Goal: Information Seeking & Learning: Check status

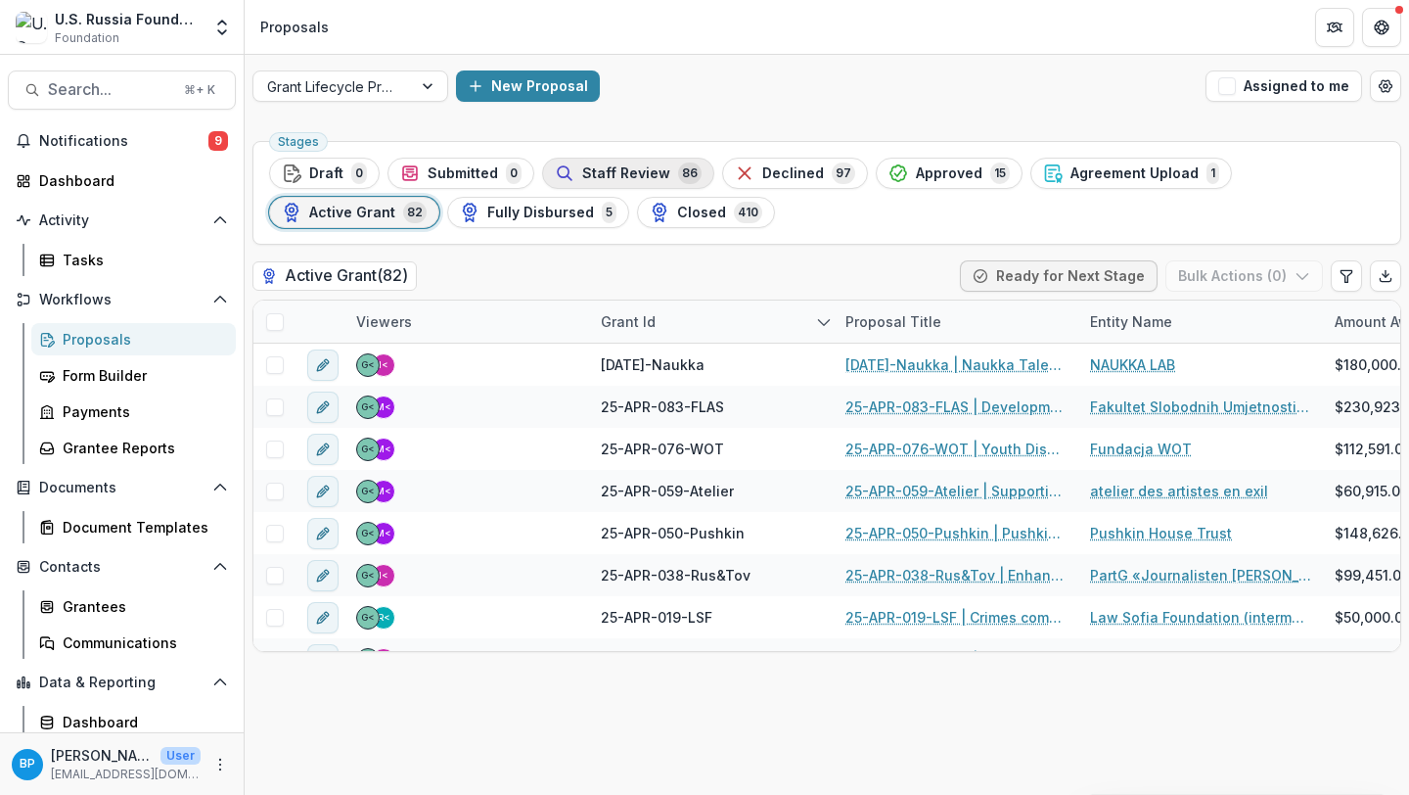
click at [659, 160] on button "Staff Review 86" at bounding box center [628, 173] width 172 height 31
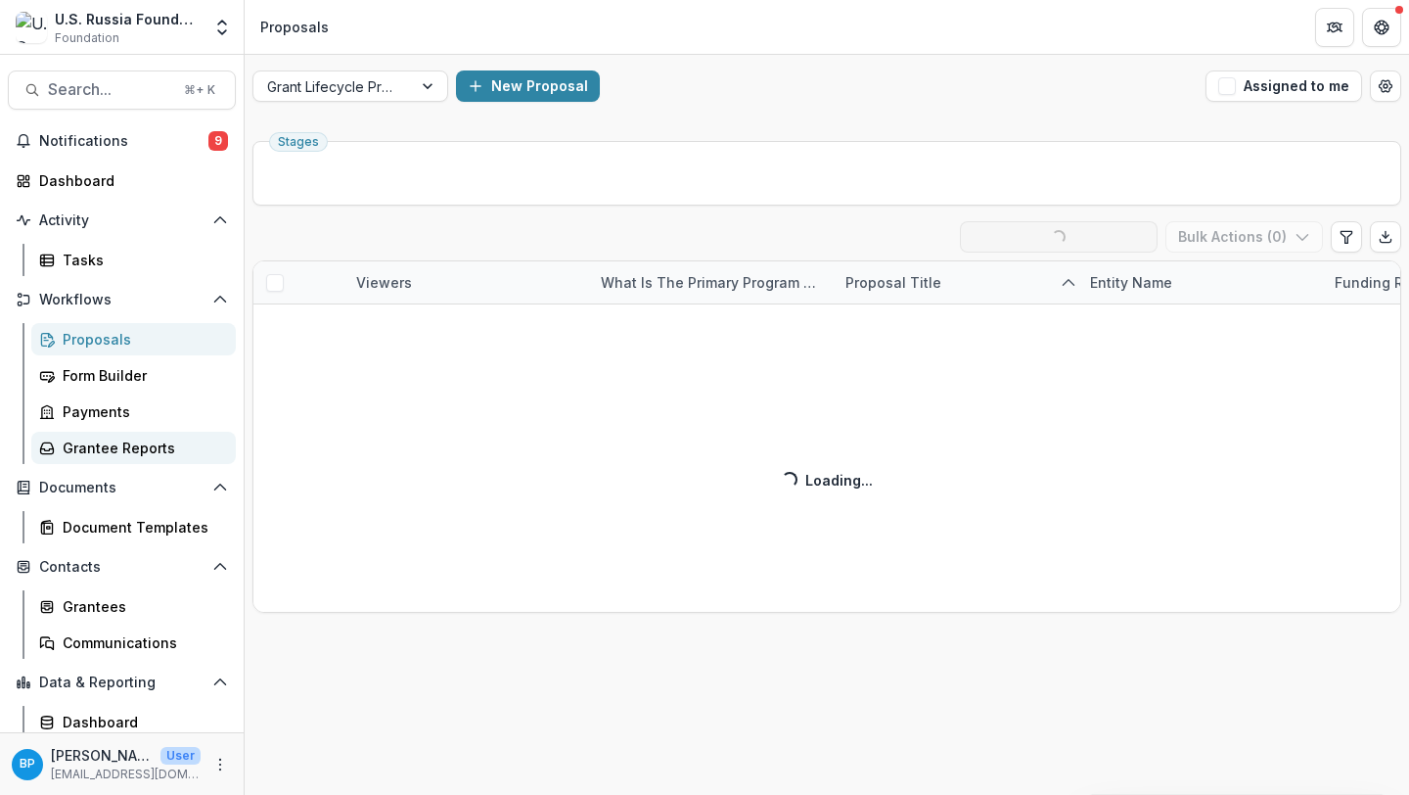
click at [92, 436] on link "Grantee Reports" at bounding box center [133, 448] width 205 height 32
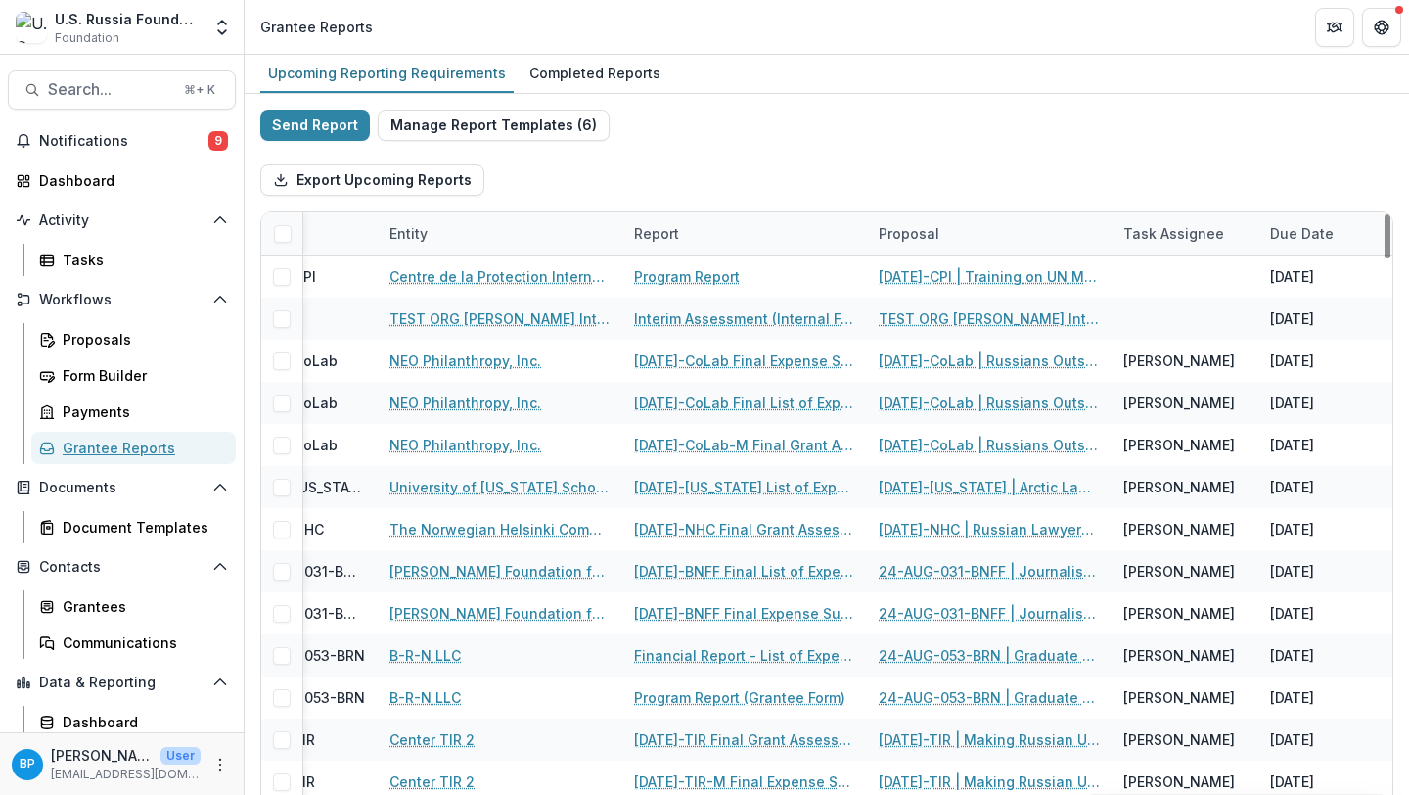
scroll to position [0, 241]
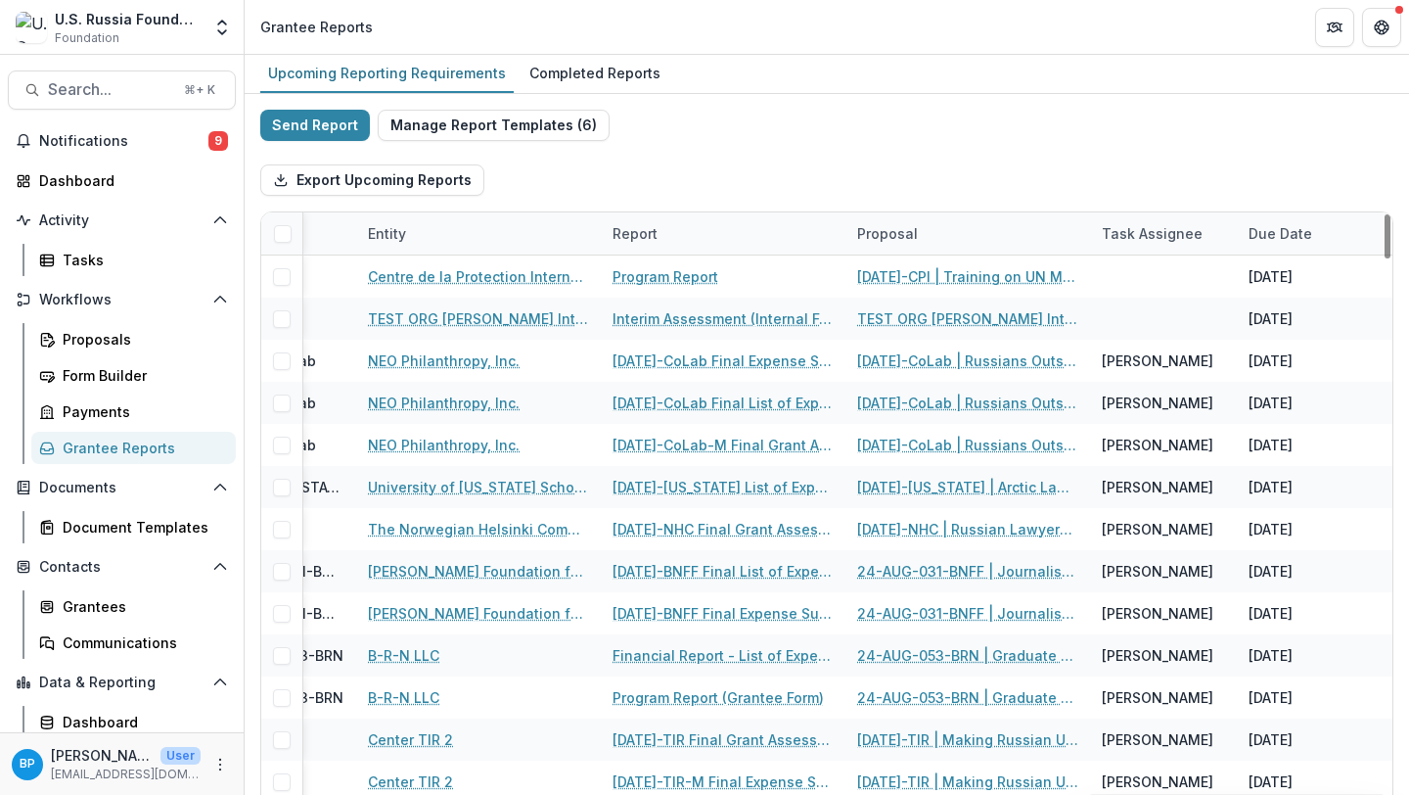
click at [1170, 221] on div "Task Assignee" at bounding box center [1163, 233] width 147 height 42
click at [1138, 273] on input at bounding box center [1211, 277] width 235 height 31
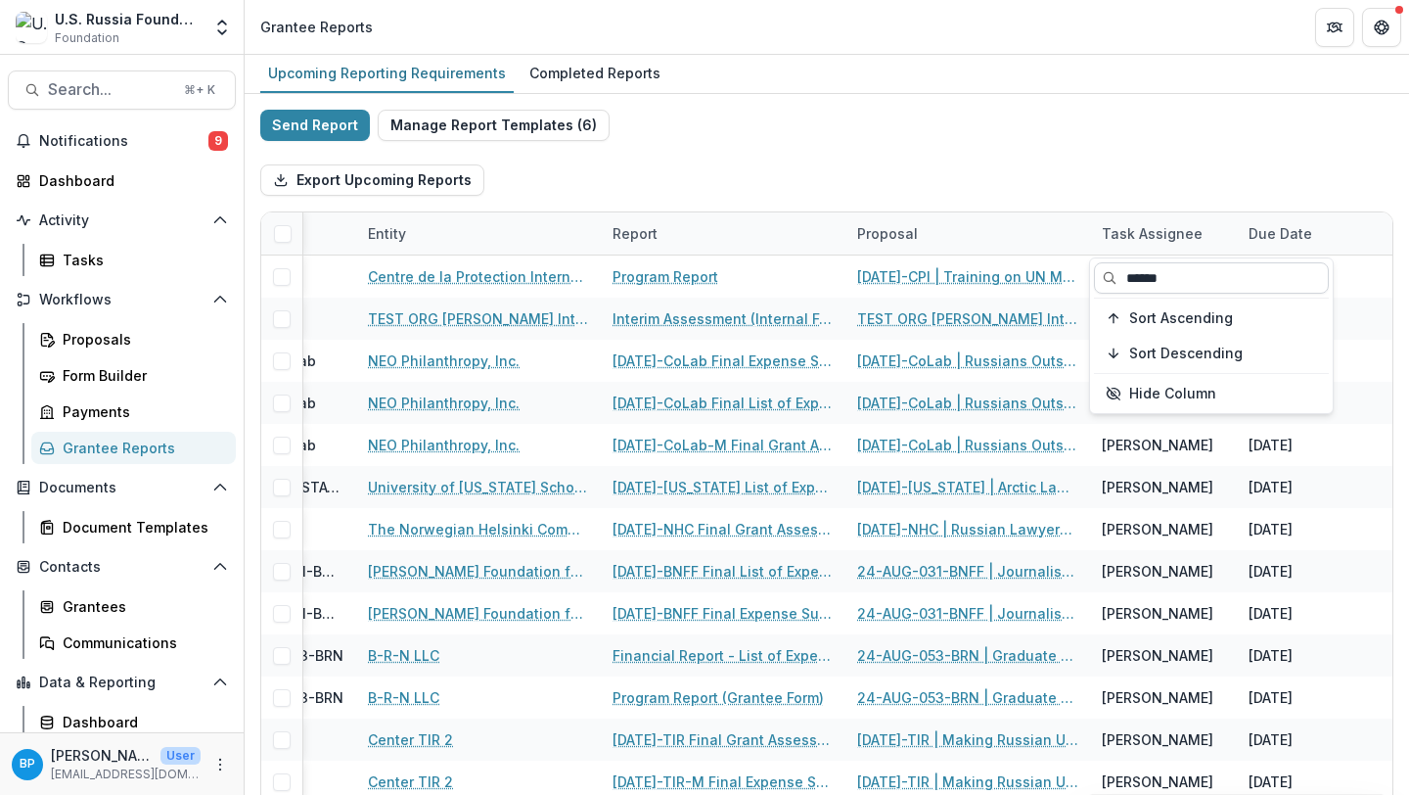
type input "******"
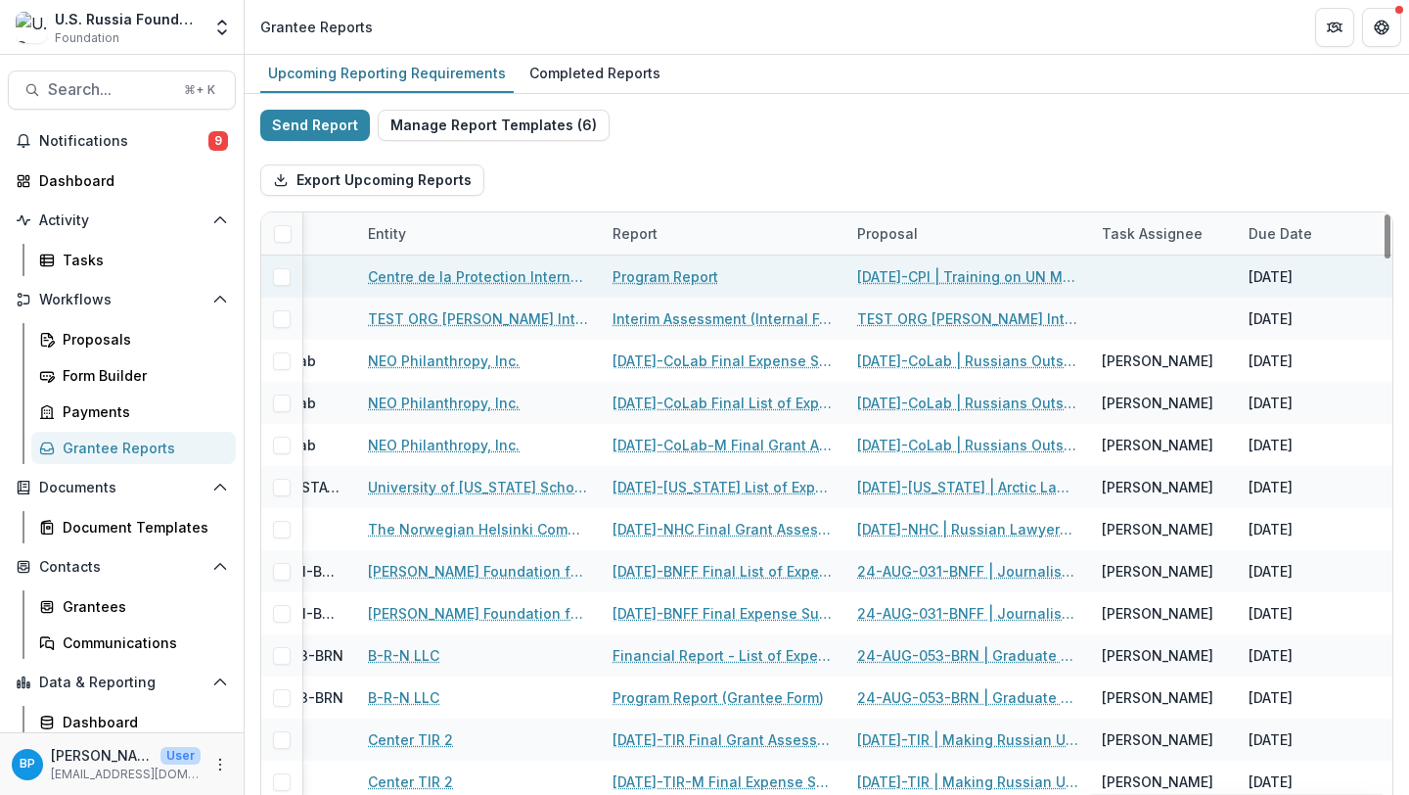
click at [1138, 267] on div at bounding box center [1163, 276] width 123 height 42
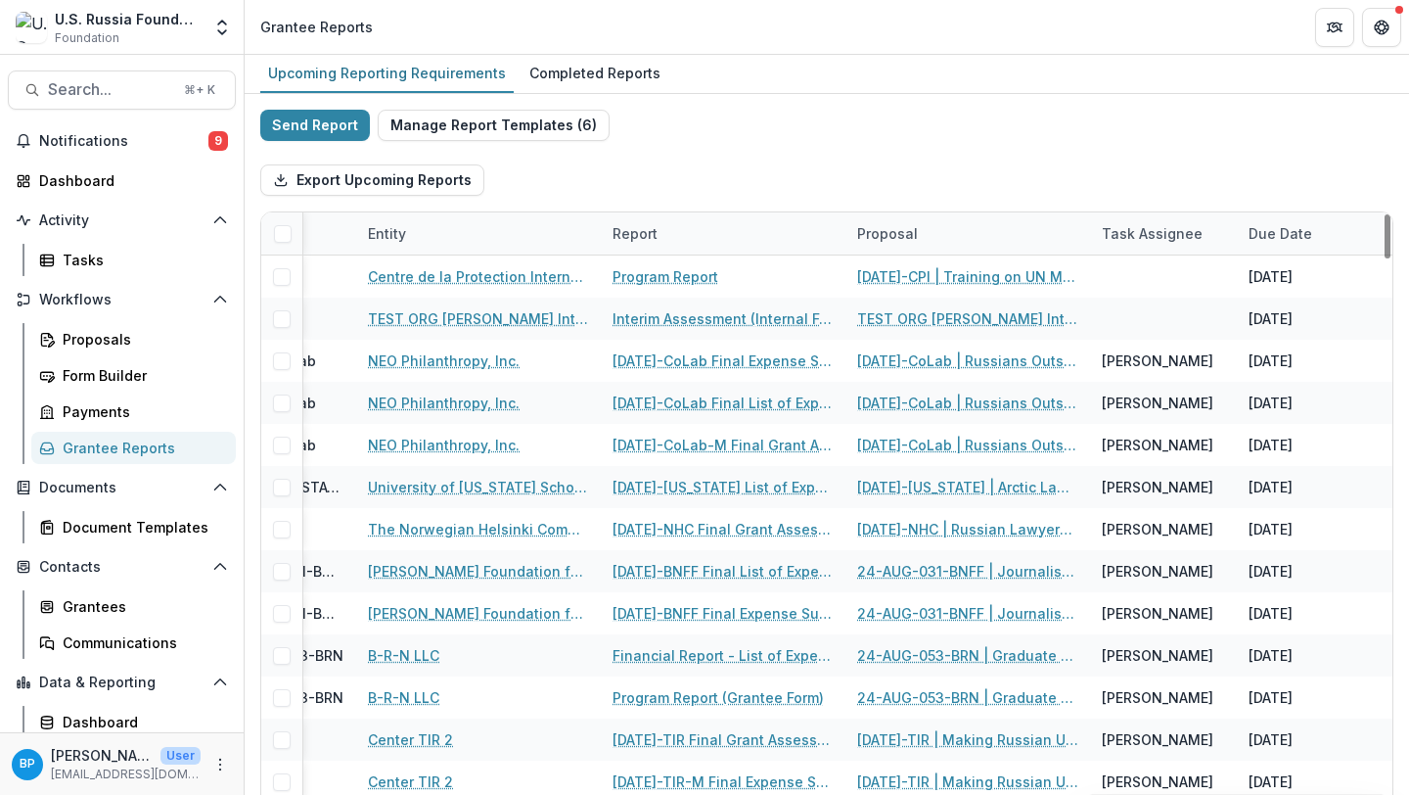
click at [1138, 241] on div "Task Assignee" at bounding box center [1152, 233] width 124 height 21
click at [1141, 286] on input at bounding box center [1211, 277] width 235 height 31
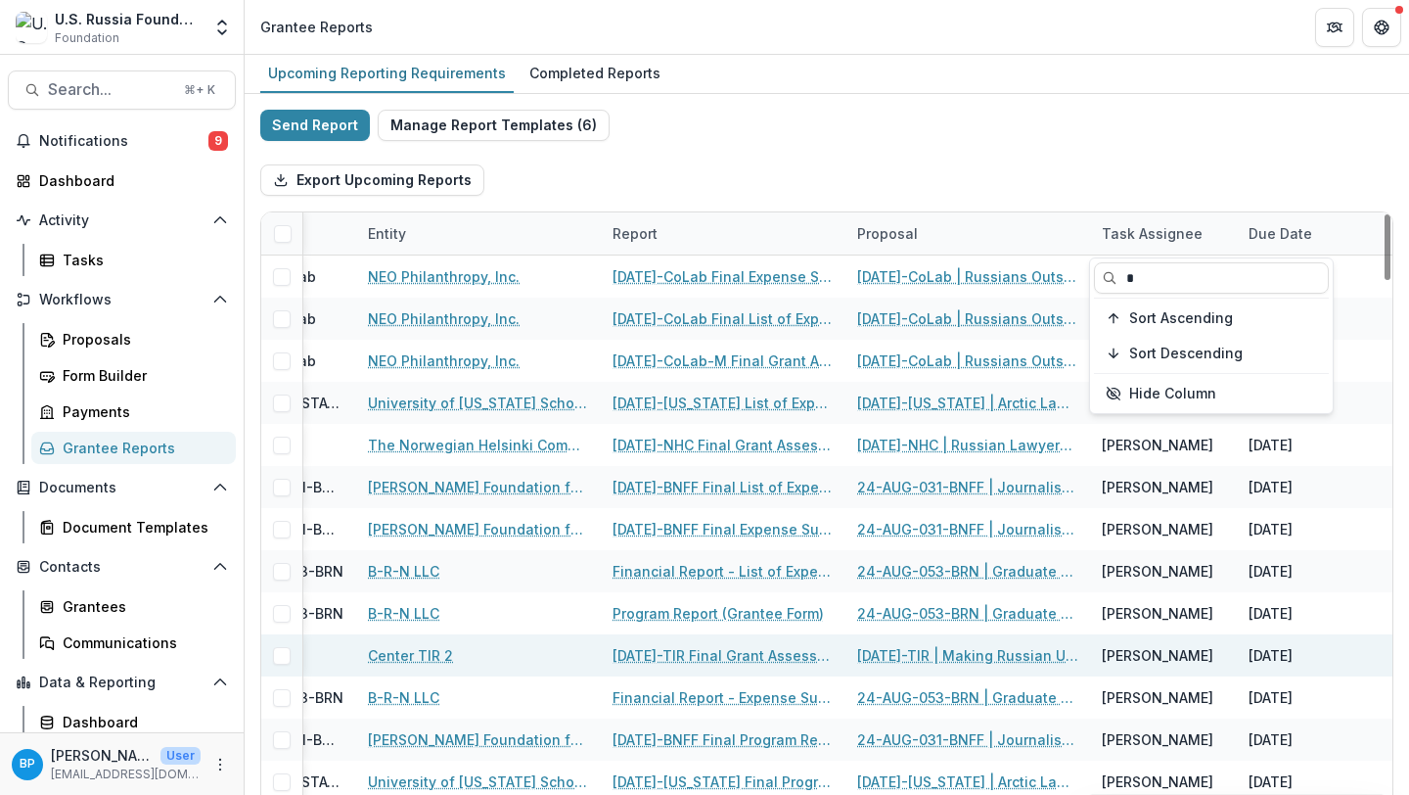
type input "*"
click at [1069, 670] on div "[DATE]-TIR | Making Russian Universities Transparent and Accountable: Anticorru…" at bounding box center [967, 655] width 221 height 42
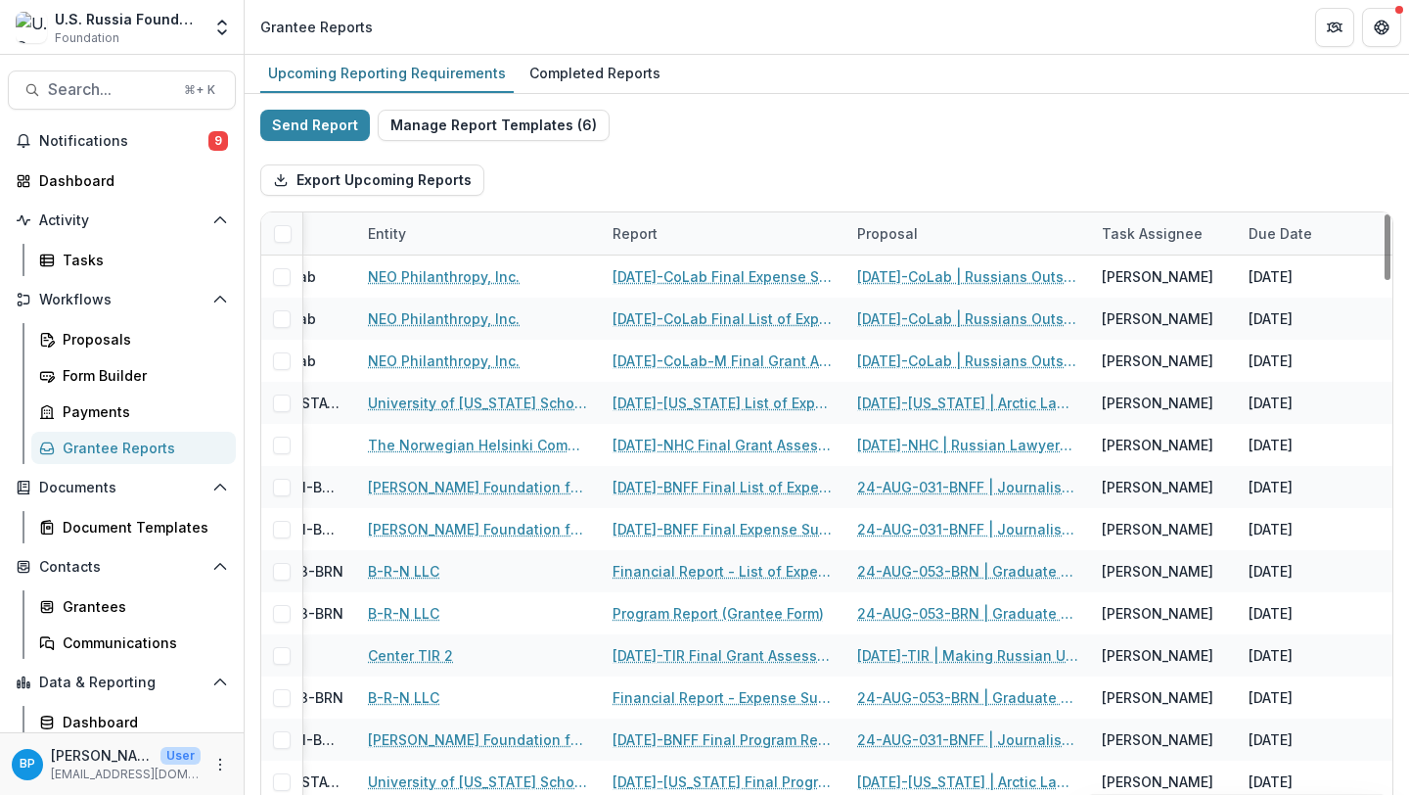
click at [1150, 221] on div "Task Assignee" at bounding box center [1163, 233] width 147 height 42
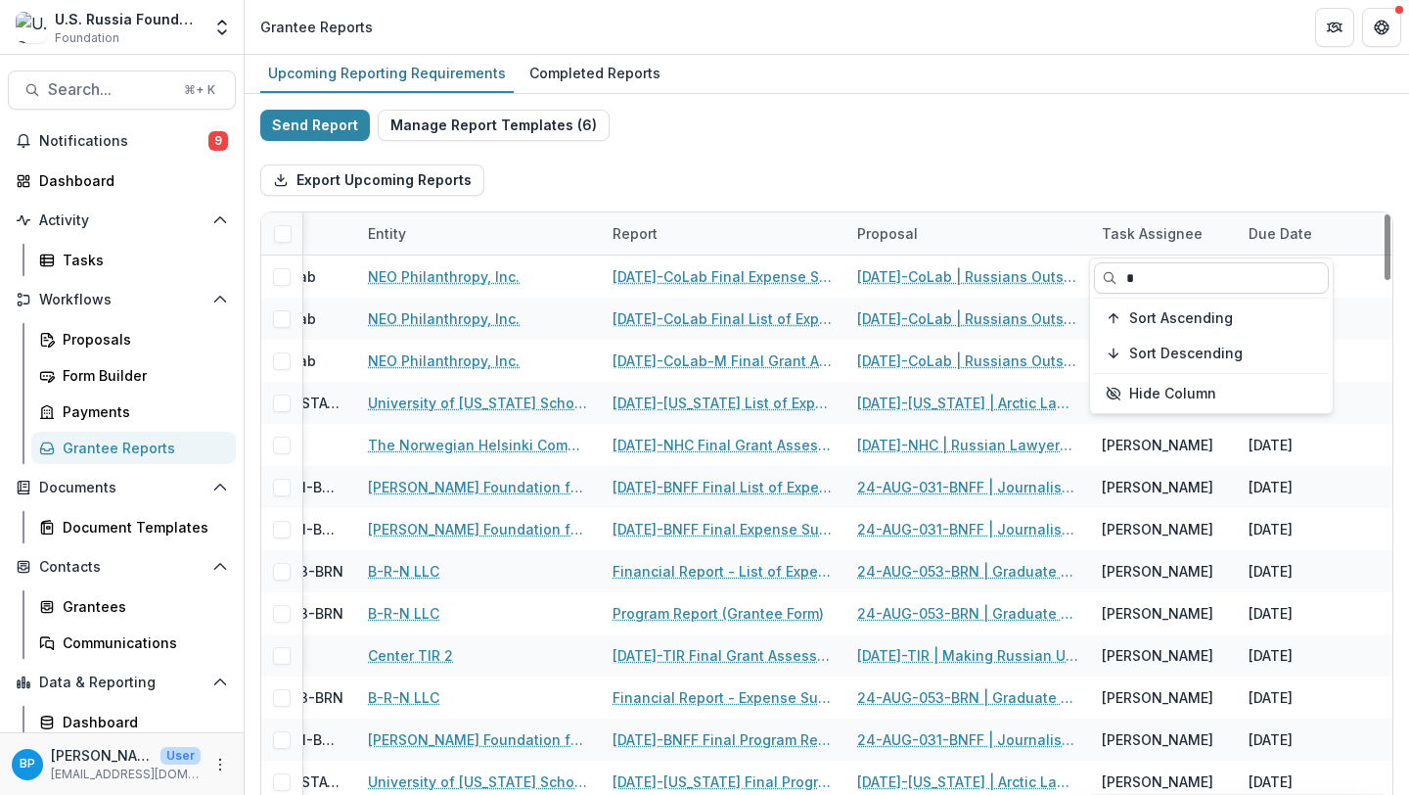
click at [1150, 276] on input "*" at bounding box center [1211, 277] width 235 height 31
type input "******"
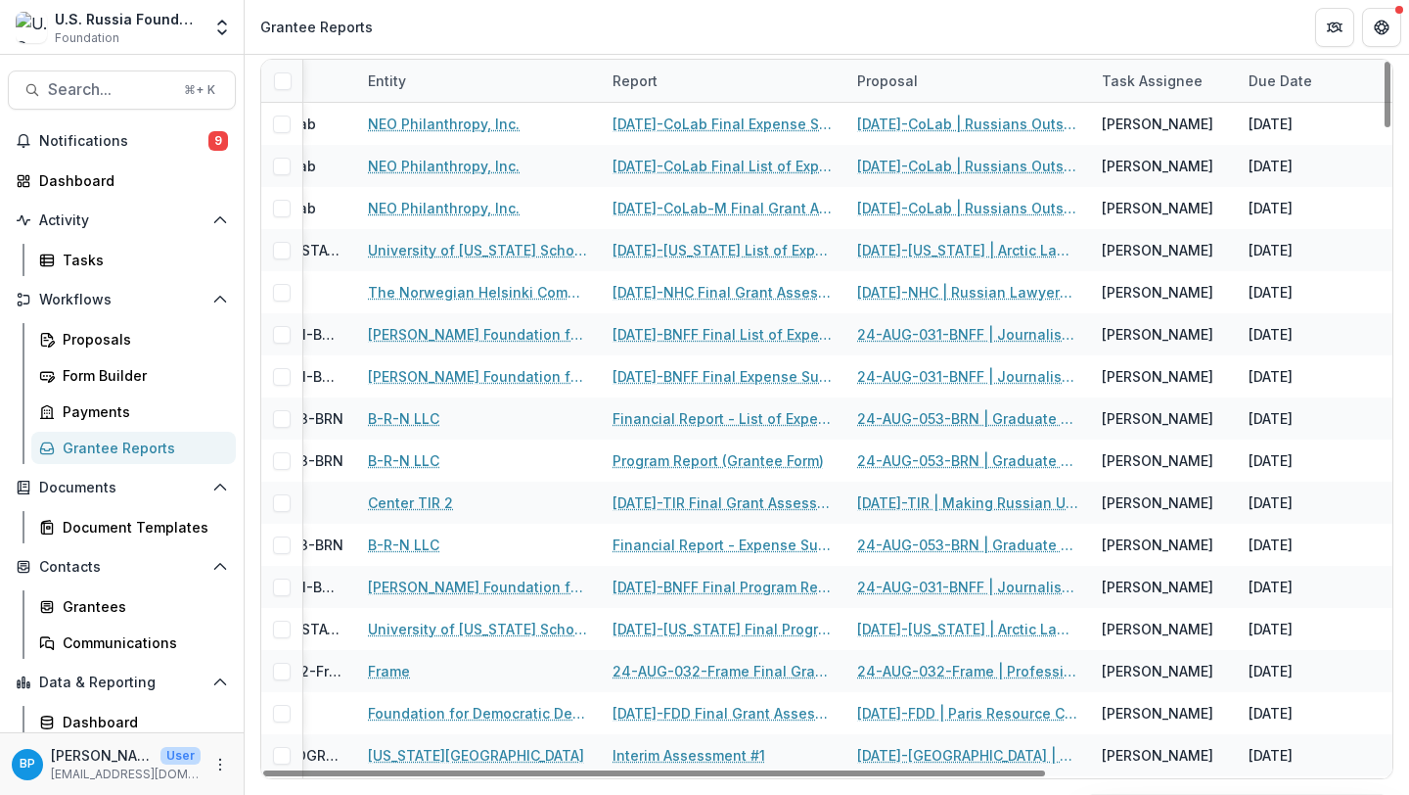
scroll to position [0, 0]
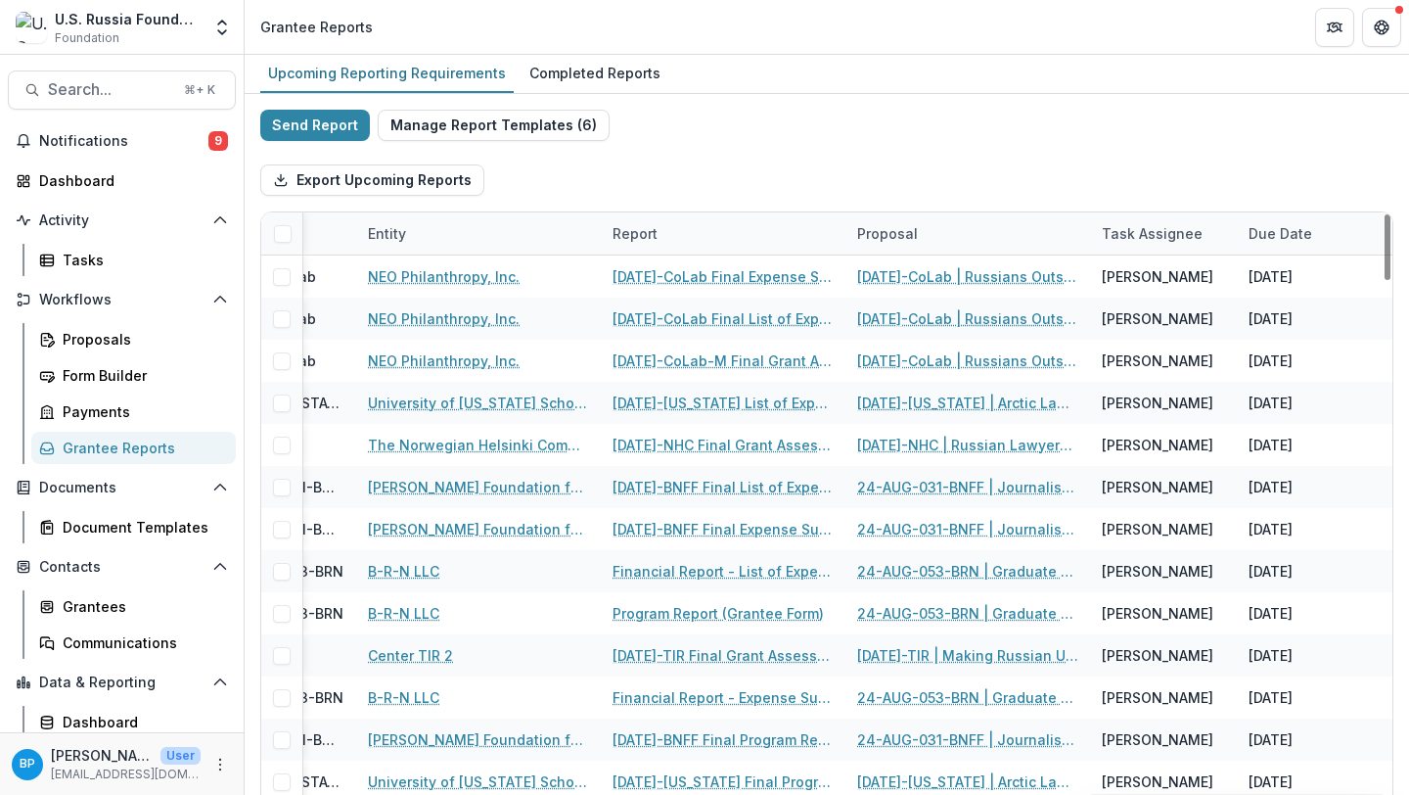
click at [1137, 241] on div "Task Assignee" at bounding box center [1152, 233] width 124 height 21
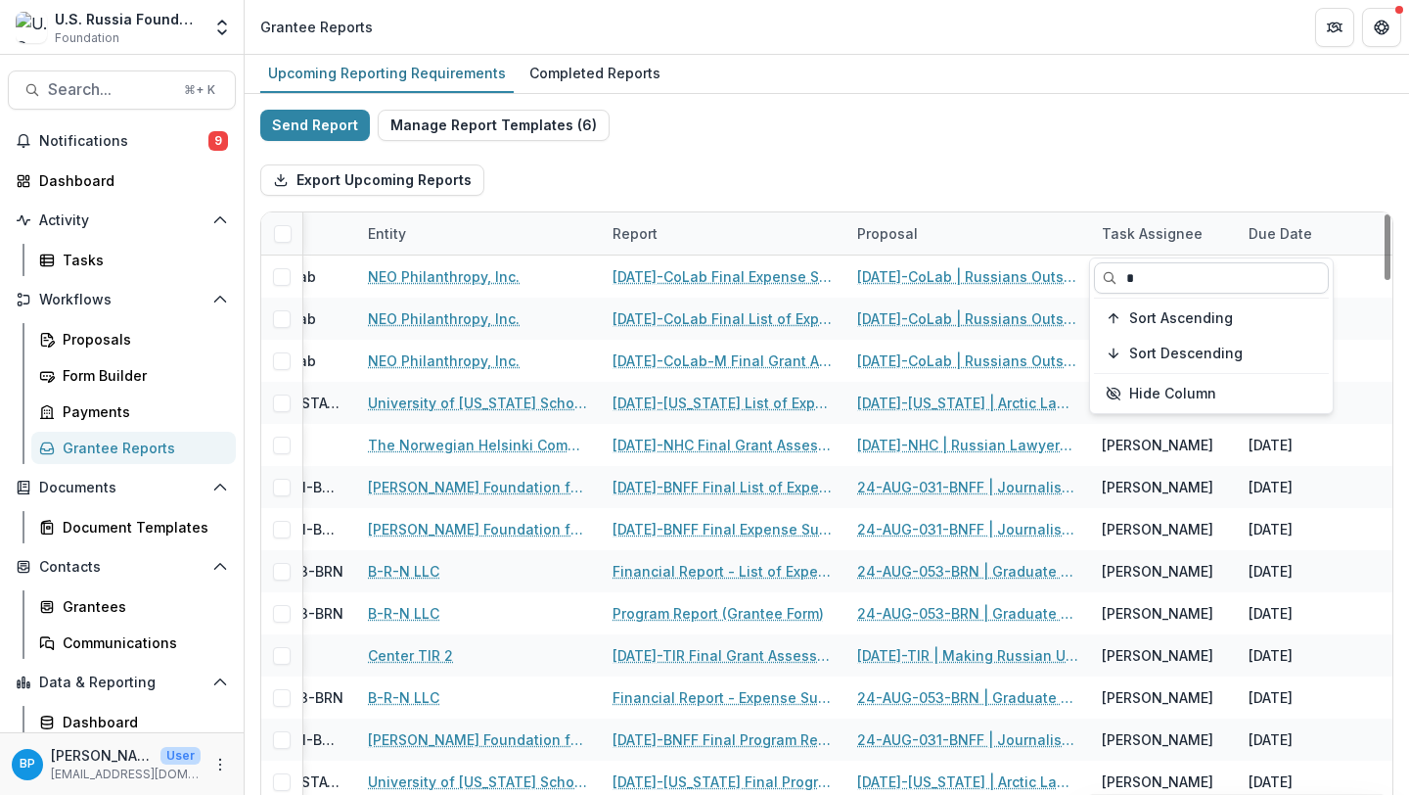
click at [1142, 277] on input "*" at bounding box center [1211, 277] width 235 height 31
type input "******"
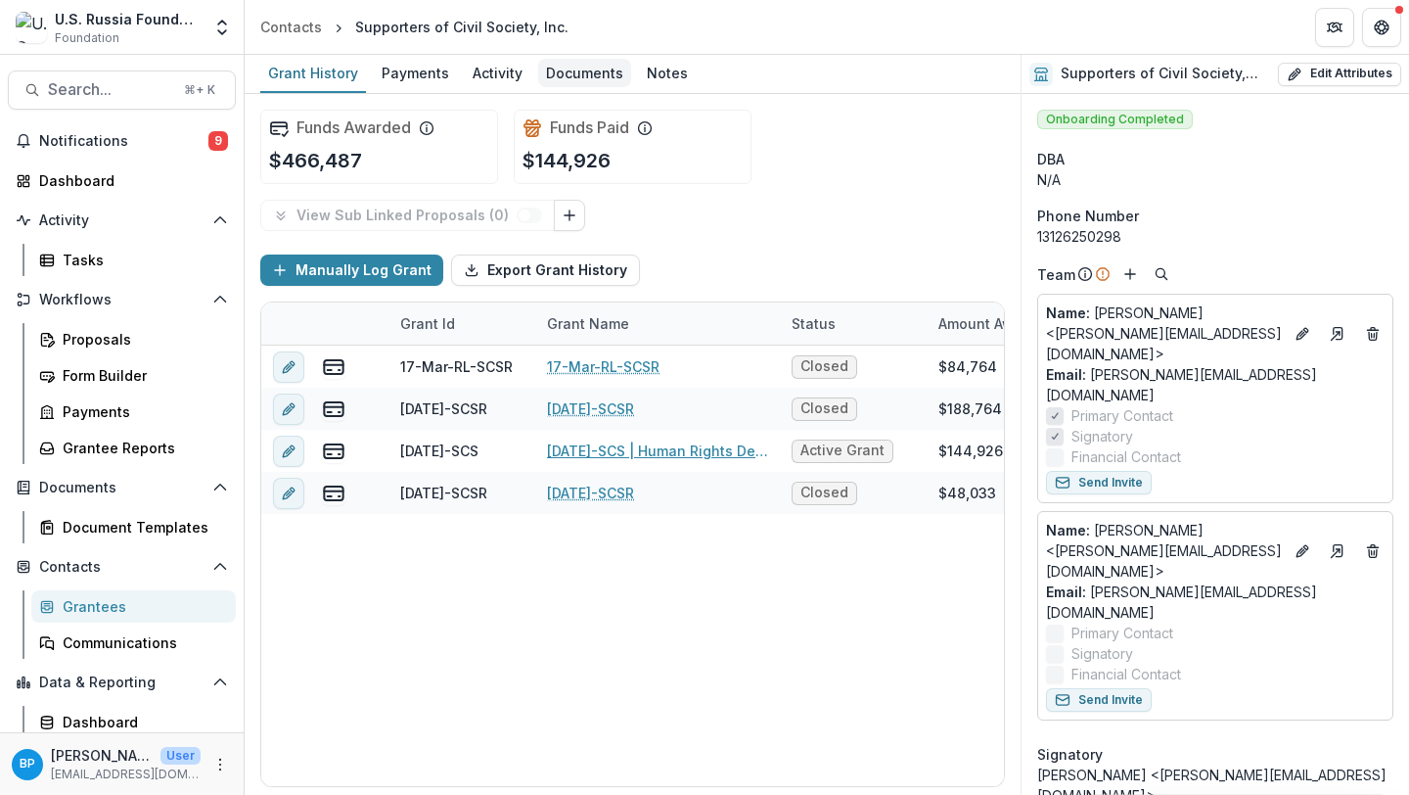
click at [729, 454] on link "[DATE]-SCS | Human Rights Defenders and the Rule of Law" at bounding box center [657, 450] width 221 height 21
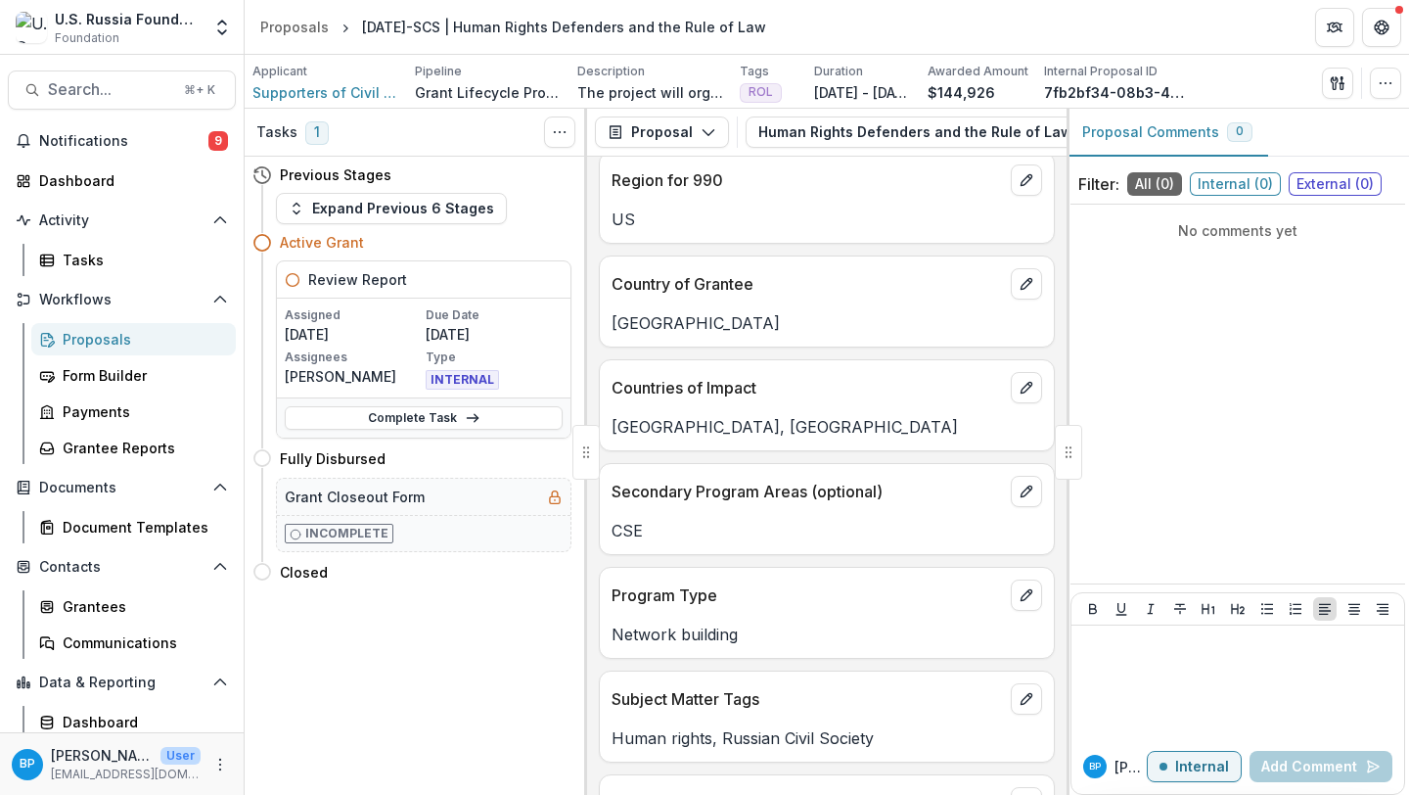
scroll to position [876, 0]
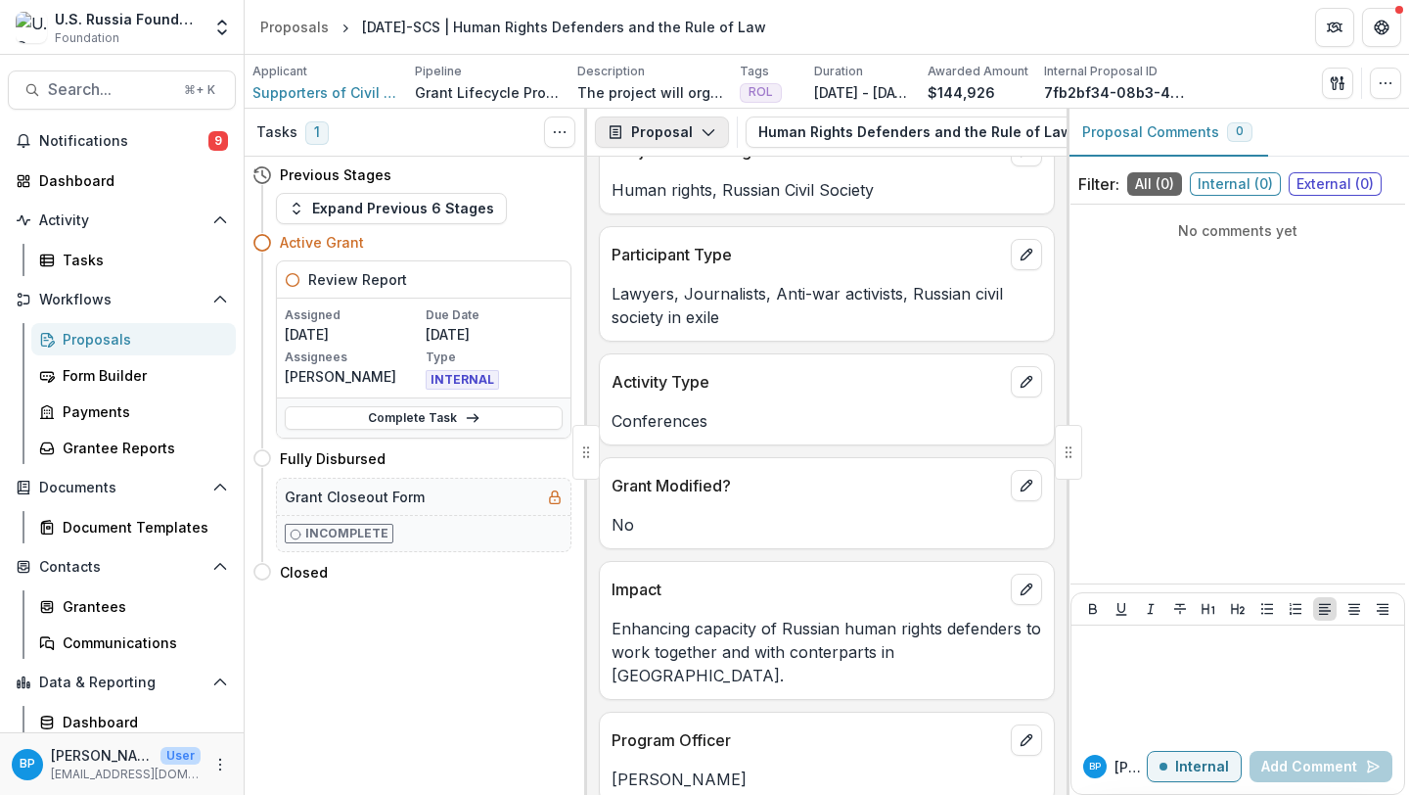
click at [679, 127] on button "Proposal" at bounding box center [662, 131] width 134 height 31
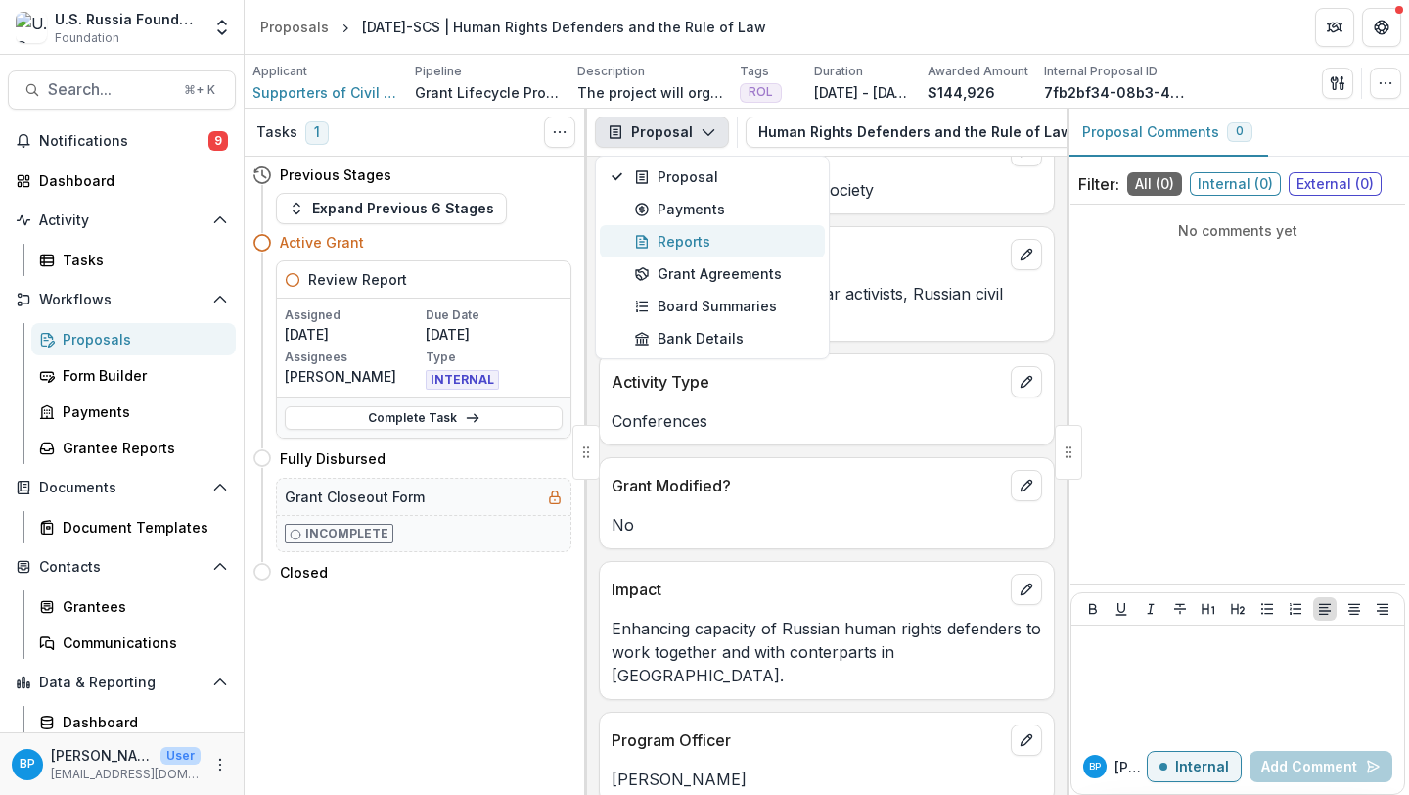
click at [710, 244] on div "Reports" at bounding box center [723, 241] width 179 height 21
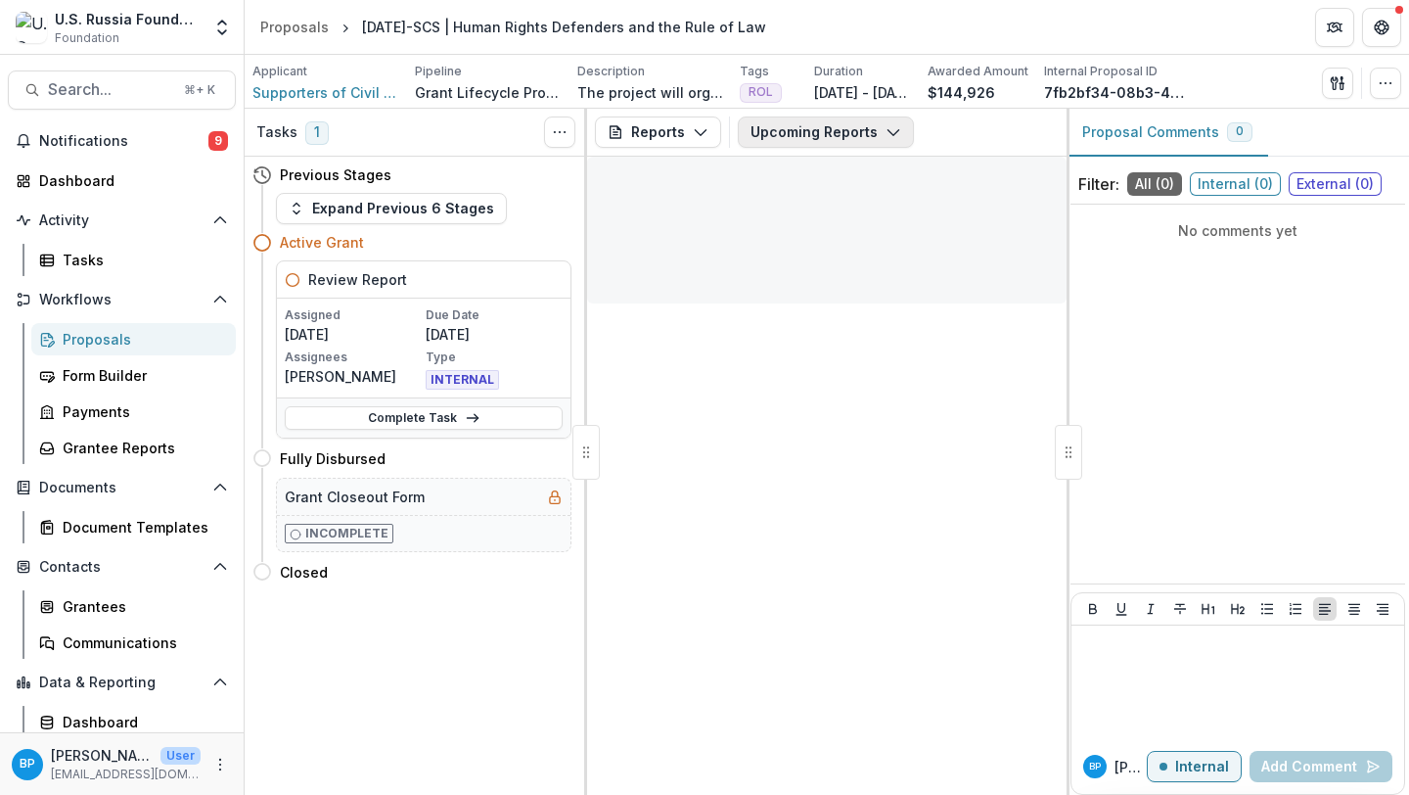
click at [809, 135] on button "Upcoming Reports" at bounding box center [826, 131] width 176 height 31
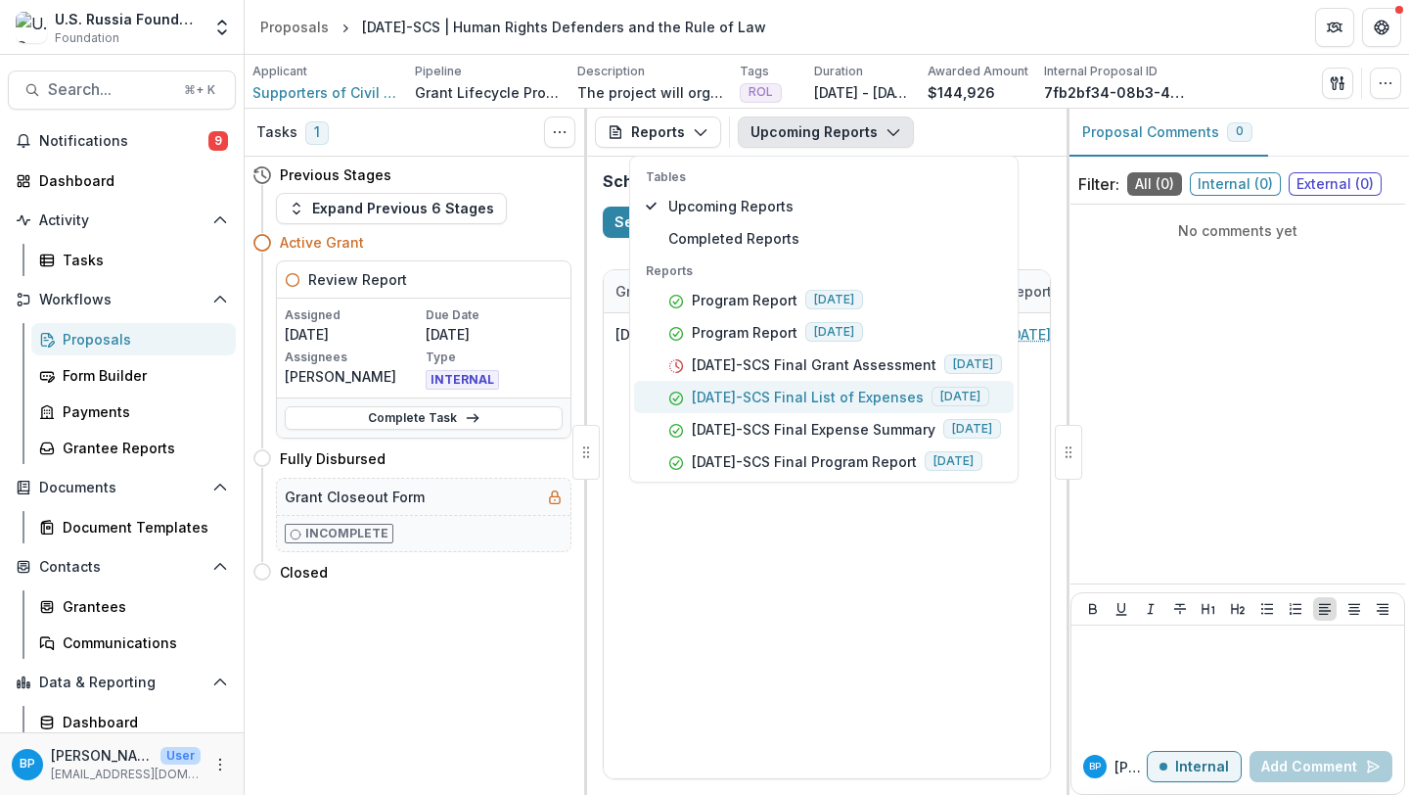
click at [751, 392] on p "23-APR-19-SCS Final List of Expenses" at bounding box center [808, 397] width 232 height 21
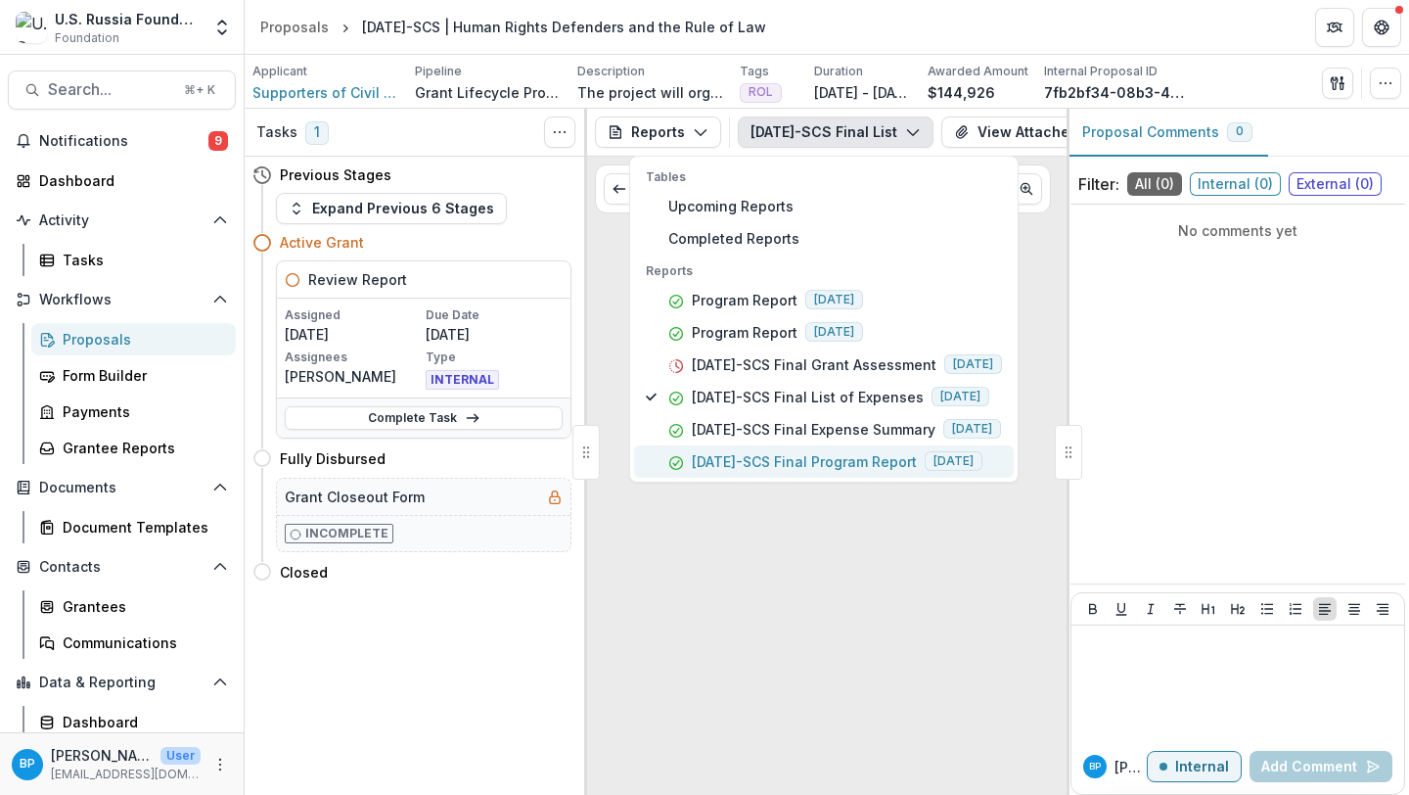
click at [793, 463] on p "23-APR-19-SCS Final Program Report" at bounding box center [804, 461] width 225 height 21
click at [795, 463] on p "23-APR-19-SCS Final Program Report" at bounding box center [804, 461] width 225 height 21
click at [756, 601] on div "Loading..." at bounding box center [827, 507] width 480 height 573
